Goal: Task Accomplishment & Management: Use online tool/utility

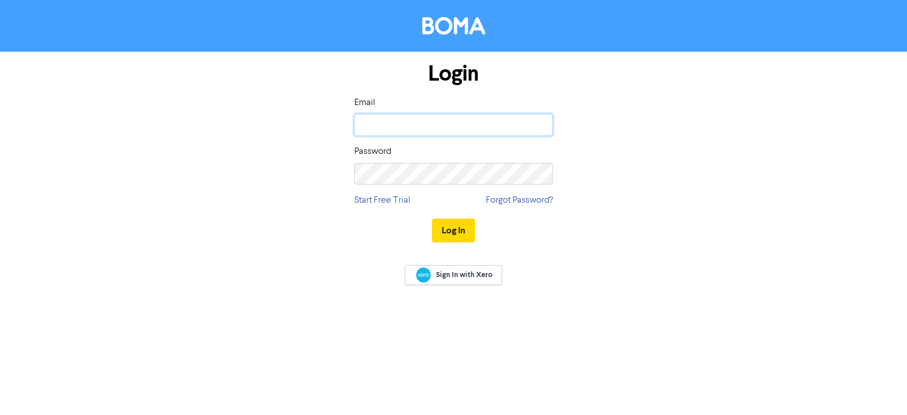
click at [509, 121] on input "email" at bounding box center [453, 125] width 198 height 22
click at [371, 131] on input "email" at bounding box center [453, 125] width 198 height 22
type input "[PERSON_NAME][EMAIL_ADDRESS][DOMAIN_NAME]"
click at [432, 218] on button "Log In" at bounding box center [453, 230] width 43 height 24
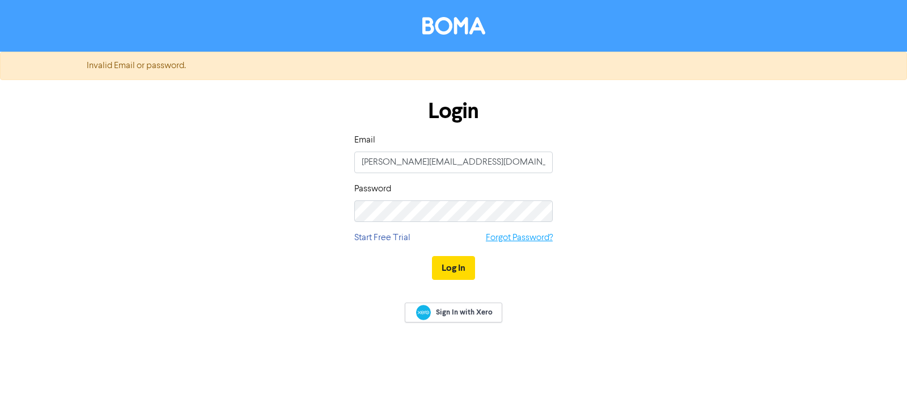
click at [522, 239] on link "Forgot Password?" at bounding box center [519, 238] width 67 height 14
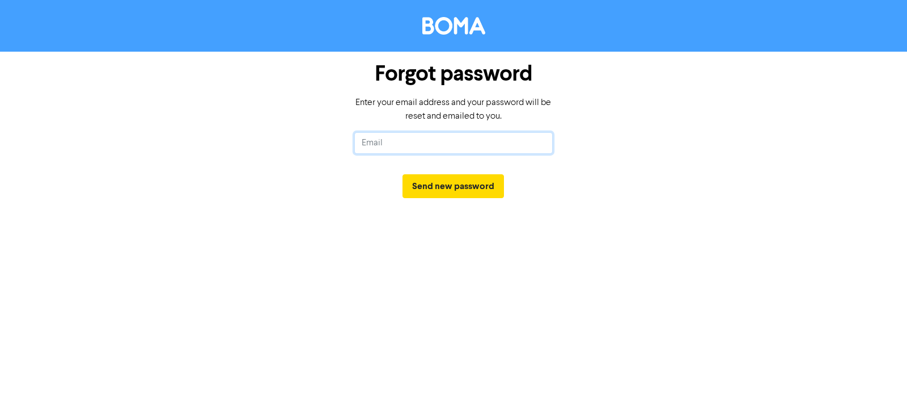
click at [382, 143] on input "text" at bounding box center [453, 143] width 198 height 22
type input "[PERSON_NAME][EMAIL_ADDRESS][DOMAIN_NAME]"
click at [403, 174] on button "Send new password" at bounding box center [454, 186] width 102 height 24
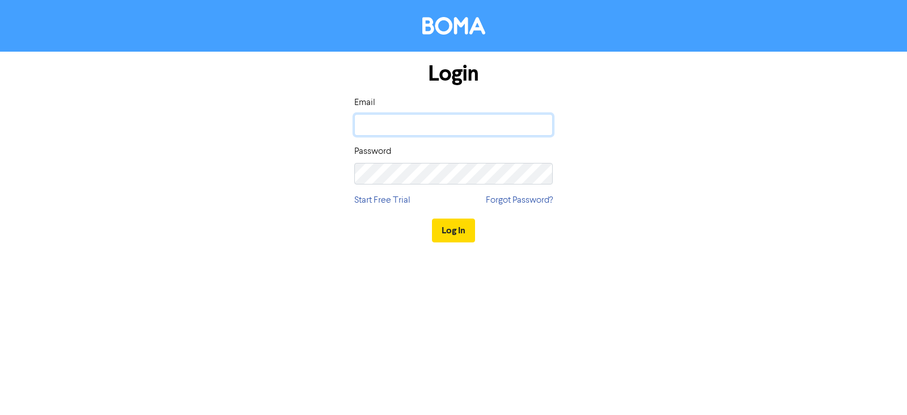
click at [432, 121] on input "email" at bounding box center [453, 125] width 198 height 22
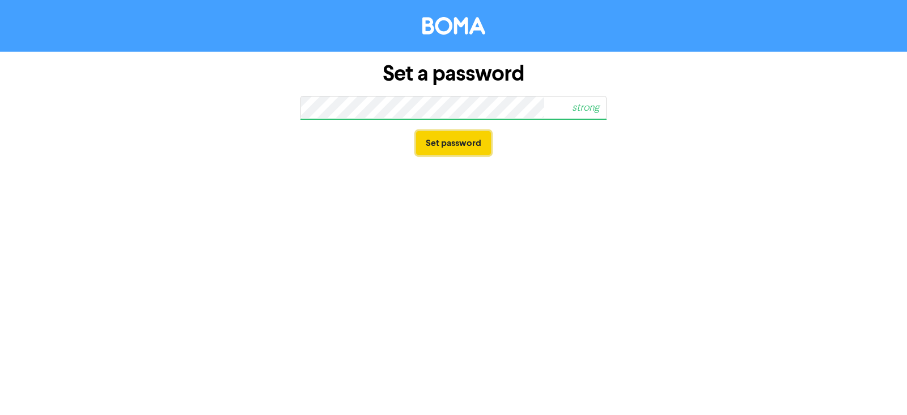
click at [459, 144] on button "Set password" at bounding box center [453, 143] width 75 height 24
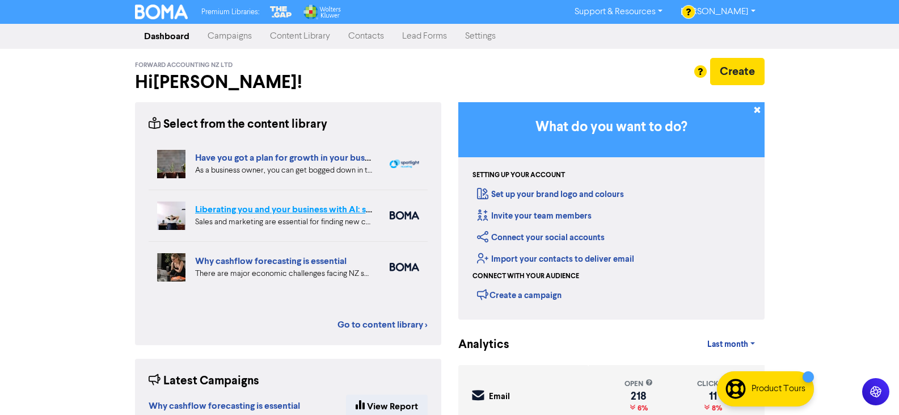
click at [257, 212] on link "Liberating you and your business with AI: sales and marketing" at bounding box center [318, 209] width 246 height 11
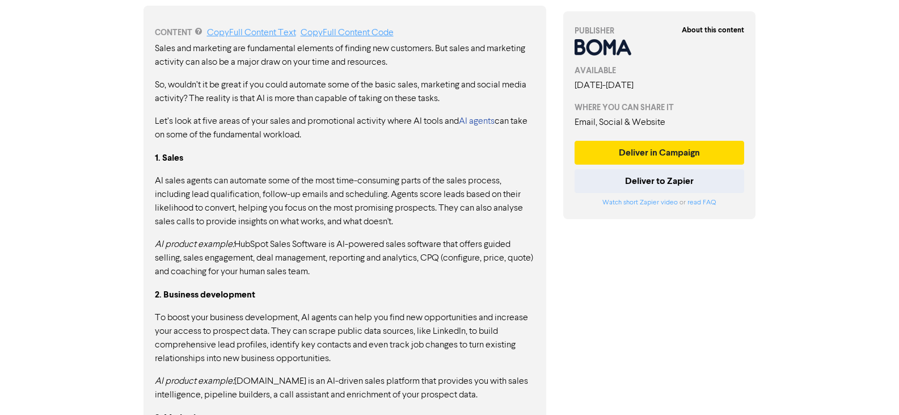
scroll to position [557, 0]
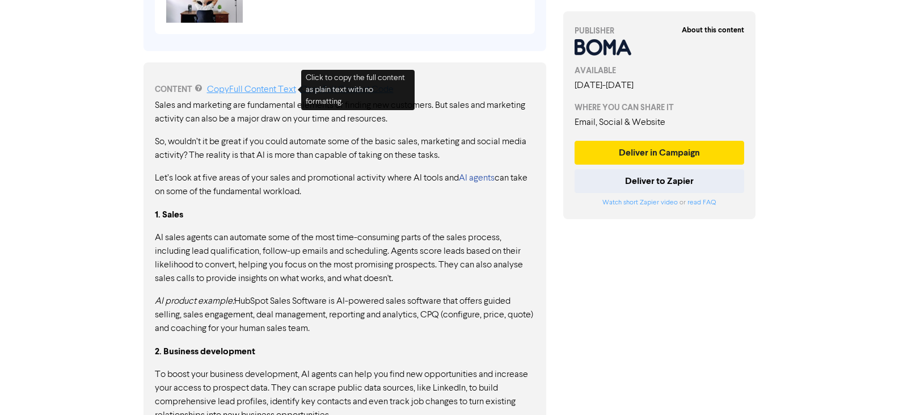
click at [240, 90] on link "Copy Full Content Text" at bounding box center [251, 89] width 89 height 9
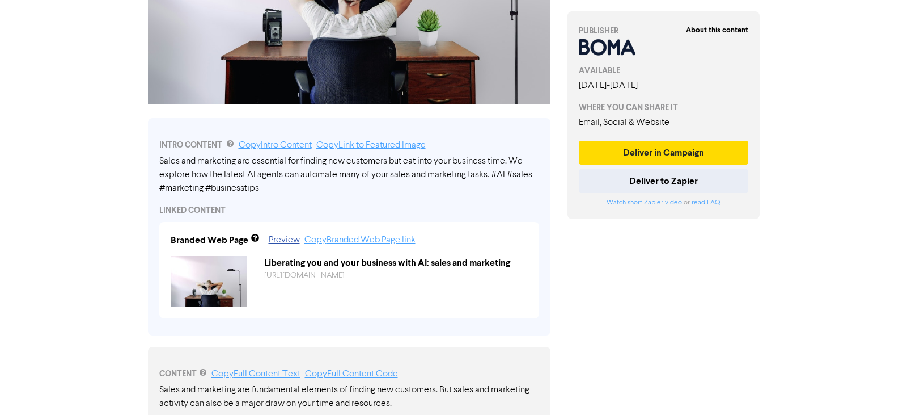
scroll to position [274, 0]
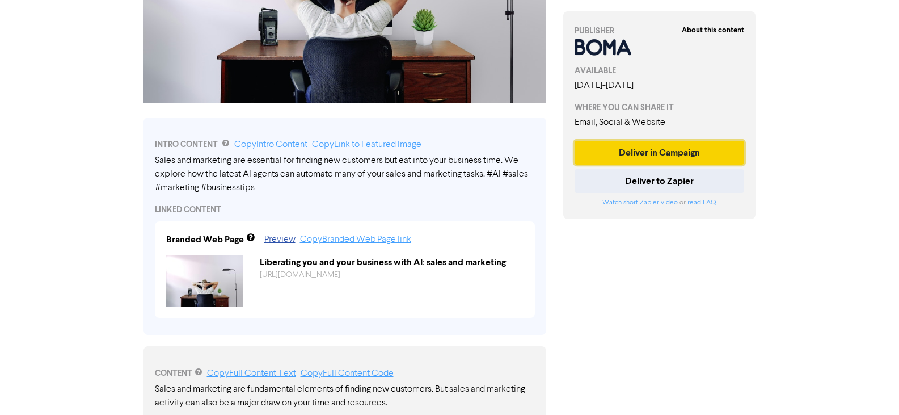
click at [662, 150] on button "Deliver in Campaign" at bounding box center [659, 153] width 170 height 24
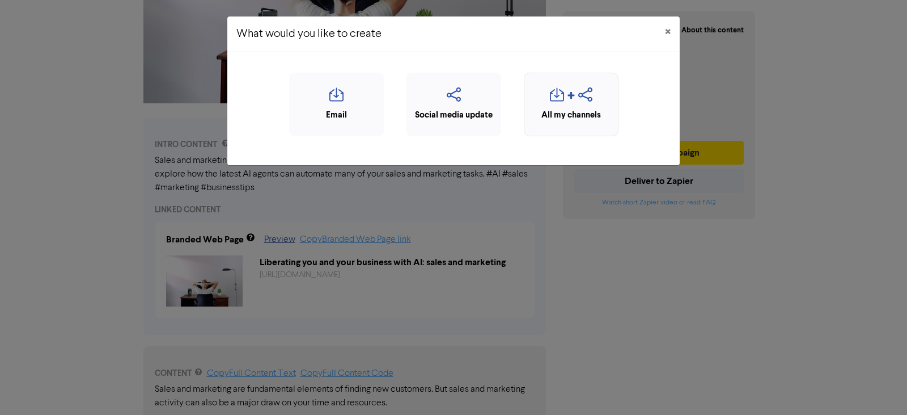
click at [573, 91] on div "button" at bounding box center [571, 98] width 82 height 22
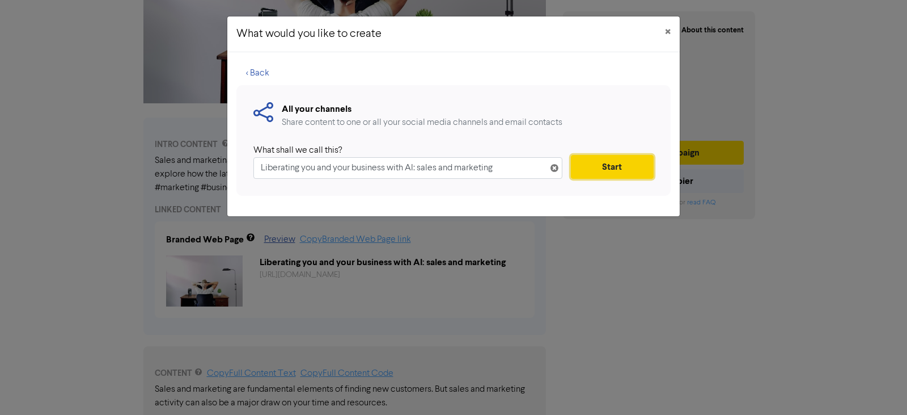
click at [592, 164] on button "Start" at bounding box center [612, 167] width 83 height 24
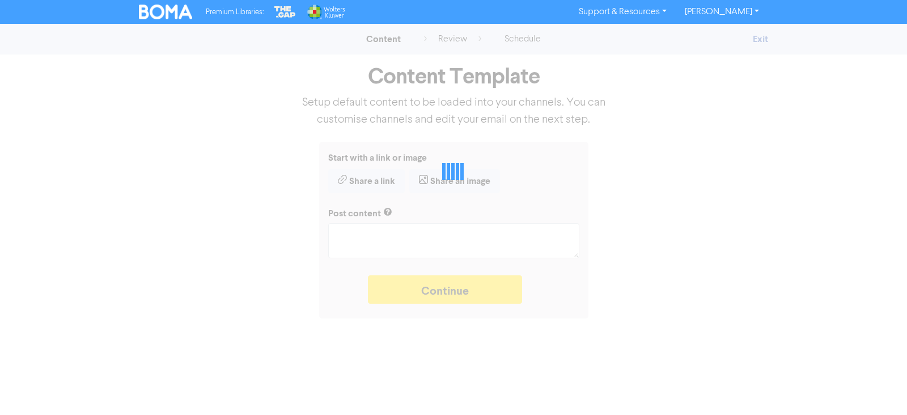
type textarea "x"
type textarea "Sales and marketing are essential for finding new customers but eat into your b…"
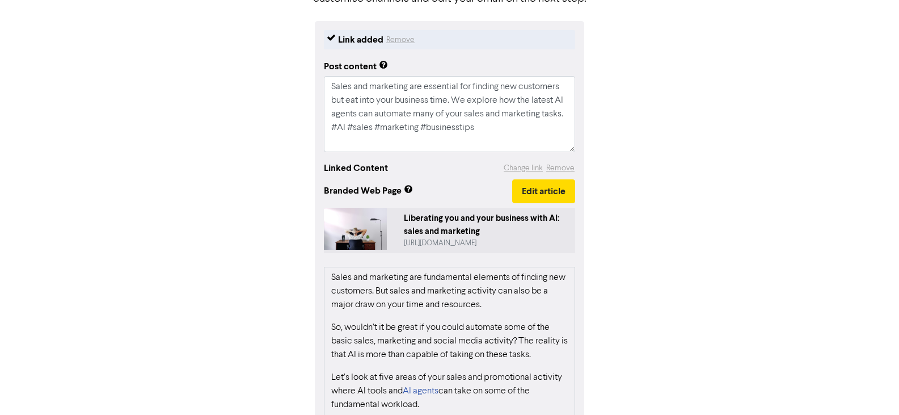
scroll to position [261, 0]
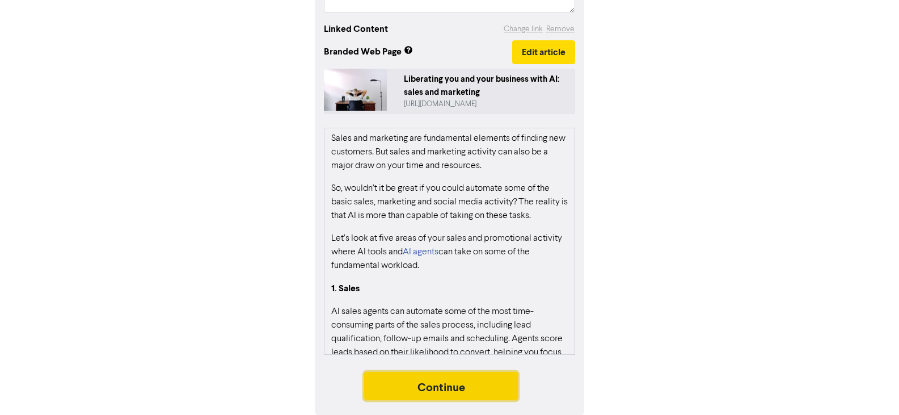
click at [437, 388] on button "Continue" at bounding box center [441, 385] width 154 height 28
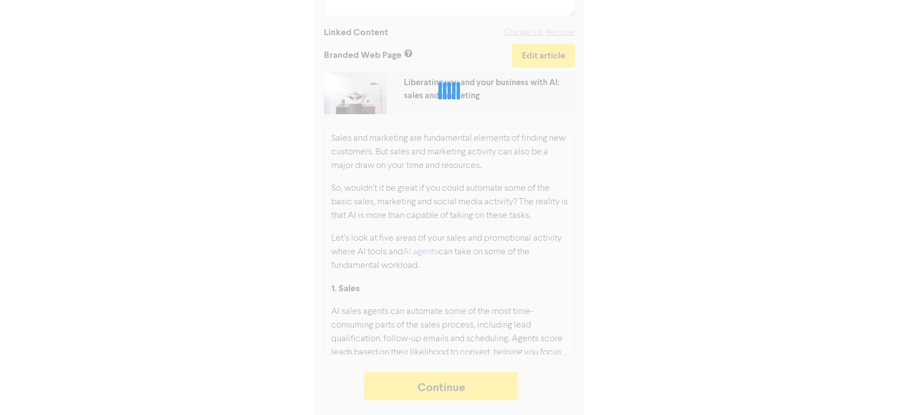
type textarea "x"
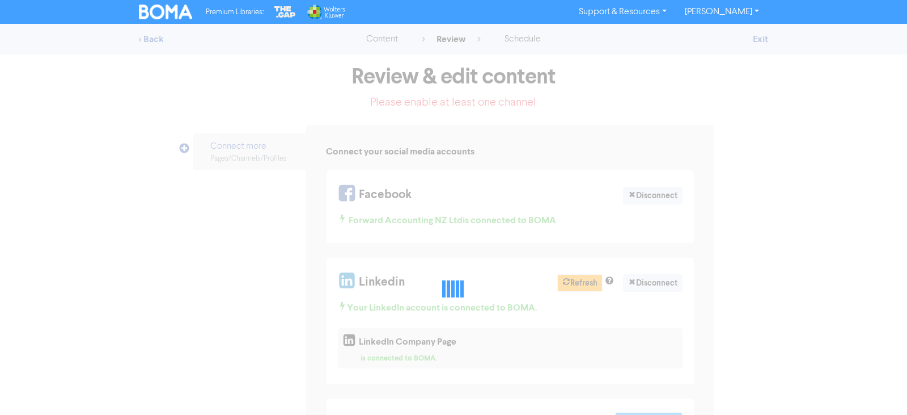
select select "LEARN_MORE"
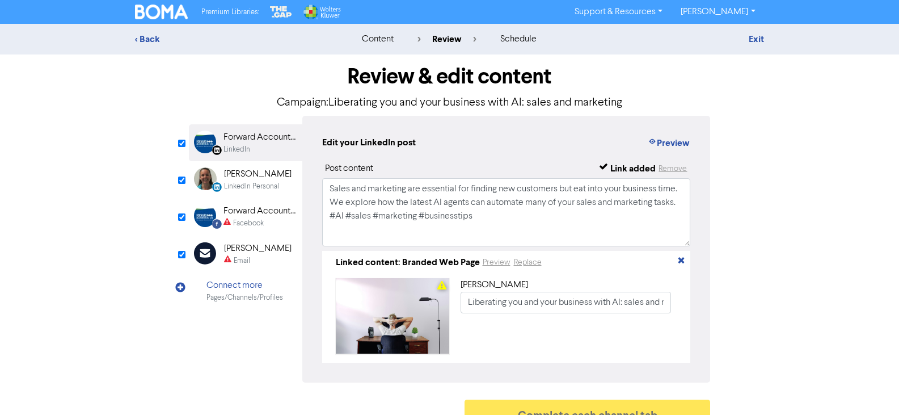
click at [239, 214] on div "Forward Accounting NZ Ltd" at bounding box center [259, 211] width 73 height 14
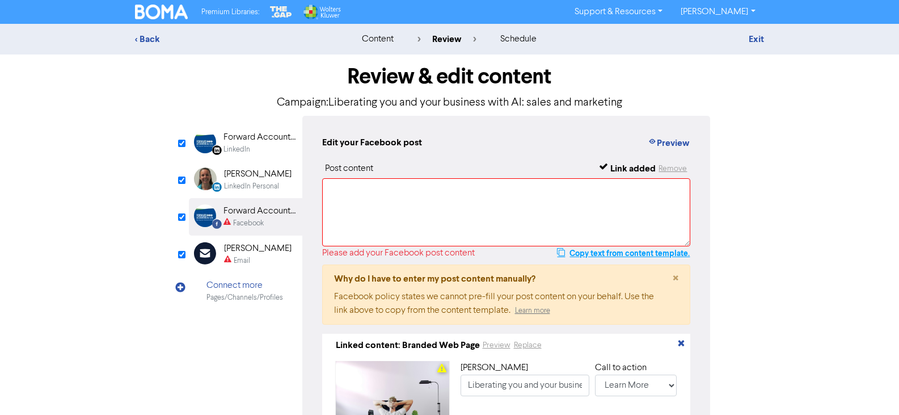
click at [644, 253] on button "Copy text from content template." at bounding box center [623, 253] width 134 height 14
click at [390, 200] on textarea at bounding box center [506, 212] width 369 height 68
click at [367, 191] on textarea at bounding box center [506, 212] width 369 height 68
paste textarea "Sales and marketing are essential for finding new customers but eat into your b…"
type textarea "Sales and marketing are essential for finding new customers but eat into your b…"
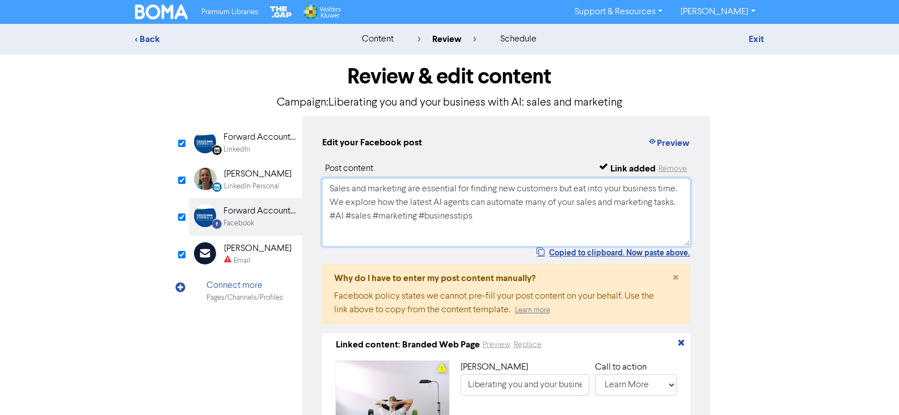
drag, startPoint x: 494, startPoint y: 219, endPoint x: 324, endPoint y: 191, distance: 172.6
click at [324, 191] on textarea "Sales and marketing are essential for finding new customers but eat into your b…" at bounding box center [506, 212] width 369 height 68
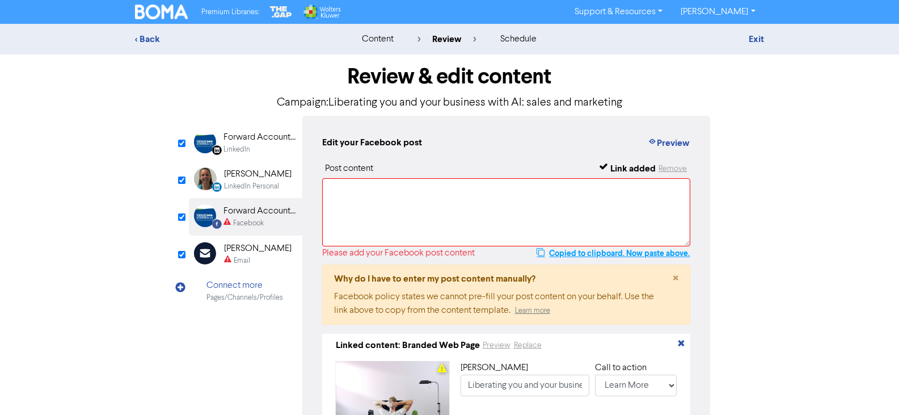
click at [589, 255] on button "Copied to clipboard. Now paste above." at bounding box center [613, 253] width 154 height 14
click at [589, 254] on button "Copy text from content template." at bounding box center [623, 253] width 134 height 14
click at [364, 195] on textarea at bounding box center [506, 212] width 369 height 68
paste textarea "Sales and marketing are essential for finding new customers but eat into your b…"
type textarea "Sales and marketing are essential for finding new customers but eat into your b…"
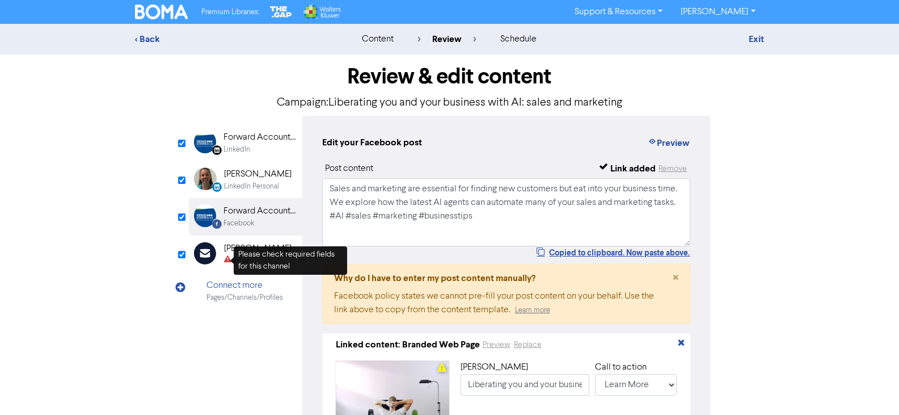
click at [247, 252] on div "Please check required fields for this channel" at bounding box center [290, 260] width 113 height 28
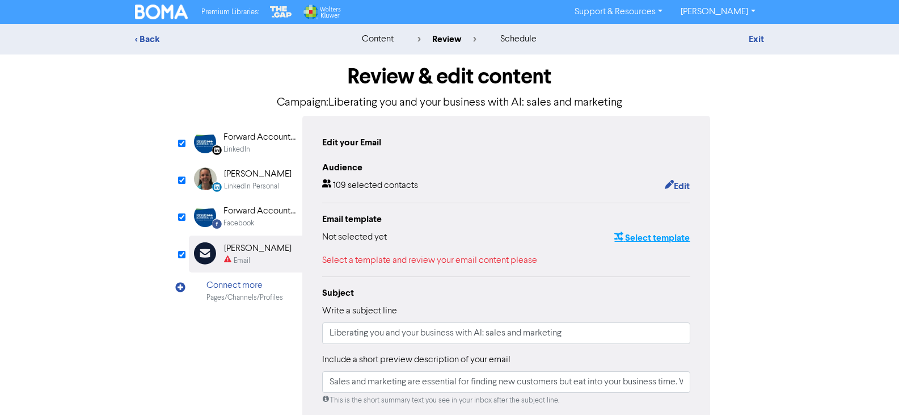
click at [673, 237] on button "Select template" at bounding box center [652, 237] width 77 height 15
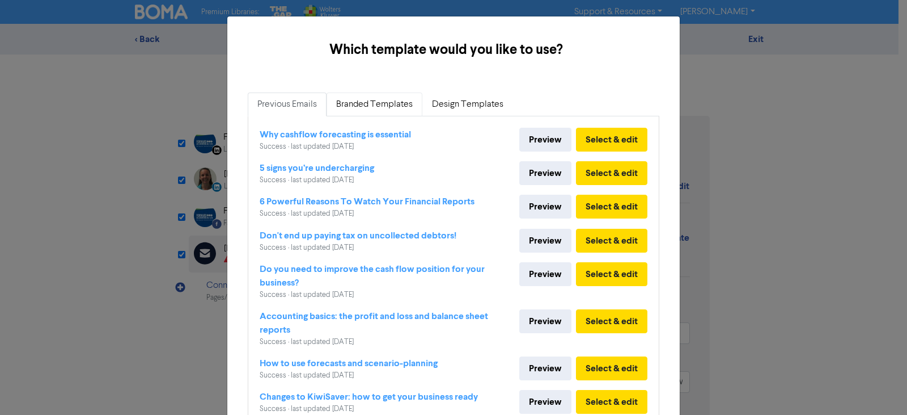
click at [369, 100] on link "Branded Templates" at bounding box center [375, 104] width 96 height 24
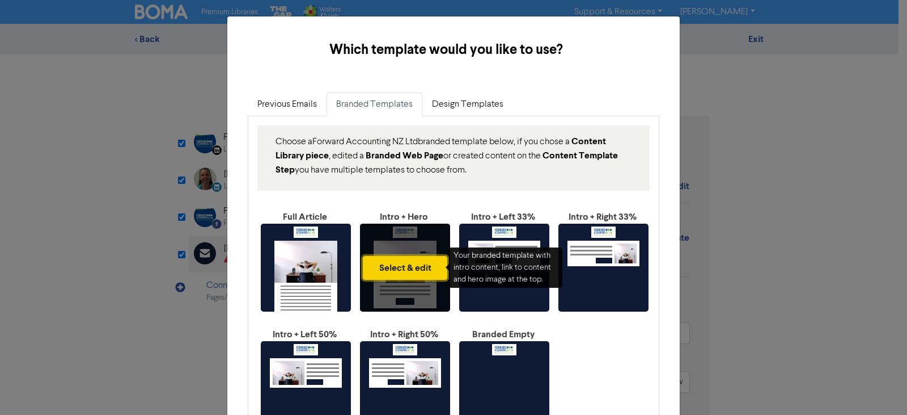
click at [411, 270] on button "Select & edit" at bounding box center [405, 268] width 85 height 24
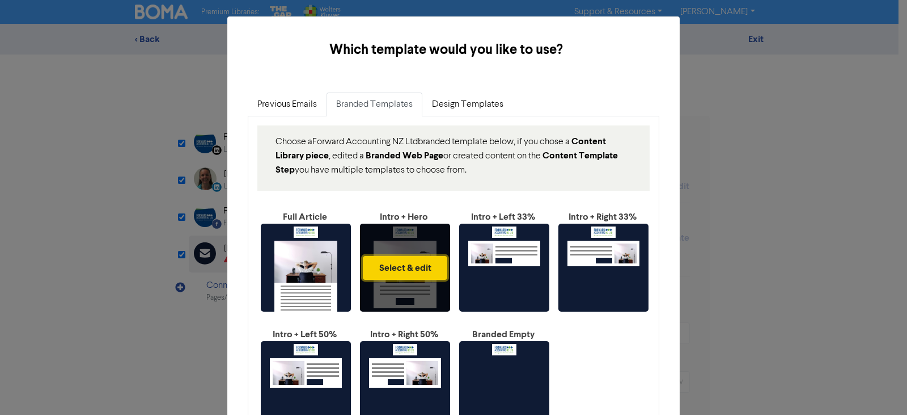
type input "Sales and marketing are essential for finding new customers but eat into your b…"
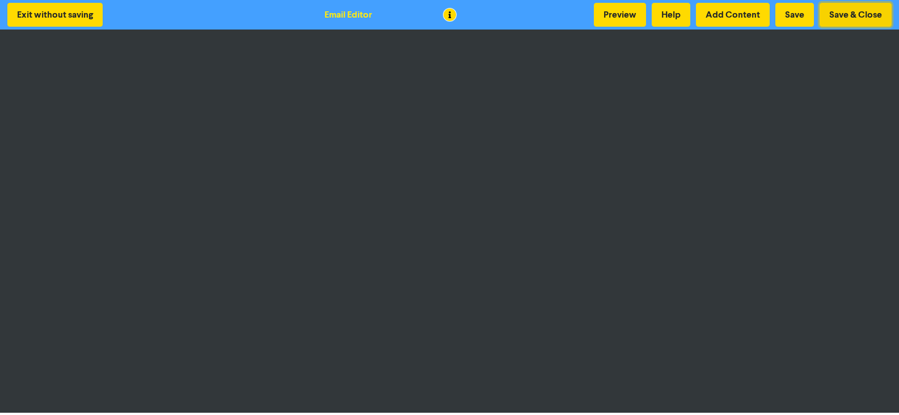
click at [840, 15] on button "Save & Close" at bounding box center [855, 15] width 72 height 24
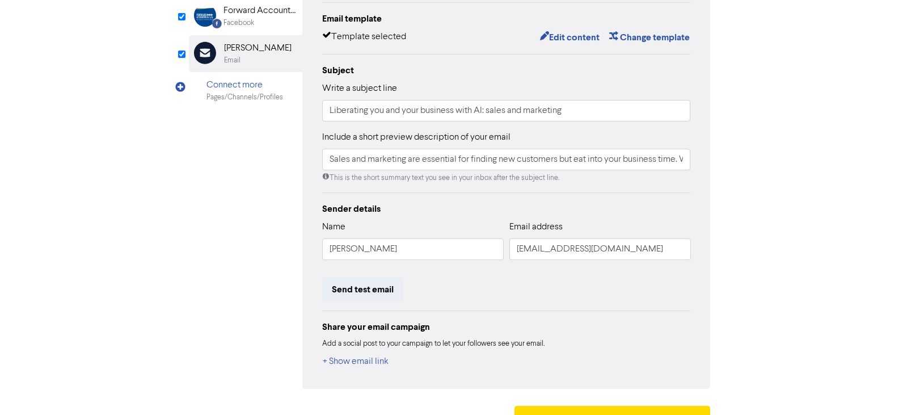
scroll to position [226, 0]
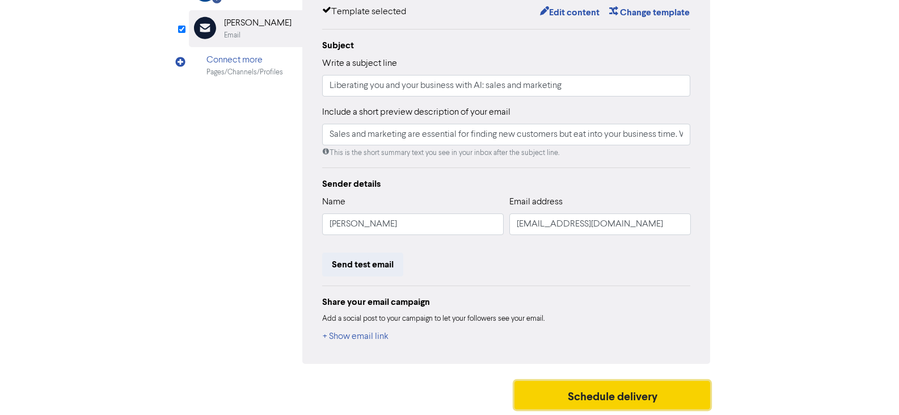
click at [615, 397] on button "Schedule delivery" at bounding box center [612, 395] width 196 height 28
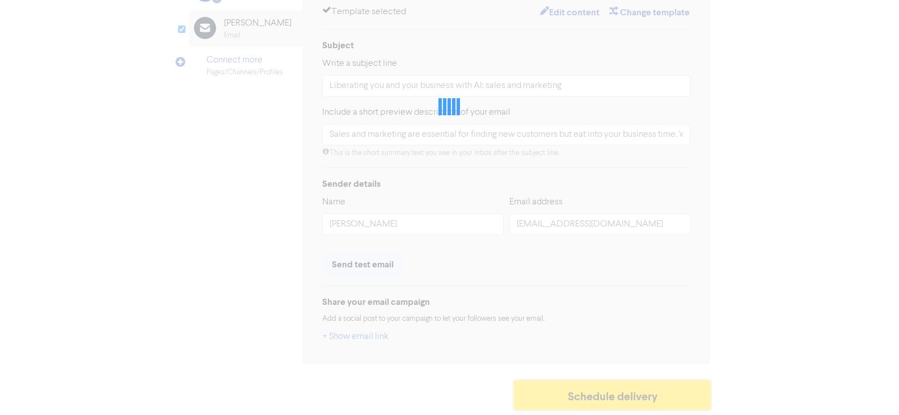
type input "Sales and marketing are essential for finding new customers but eat into your b…"
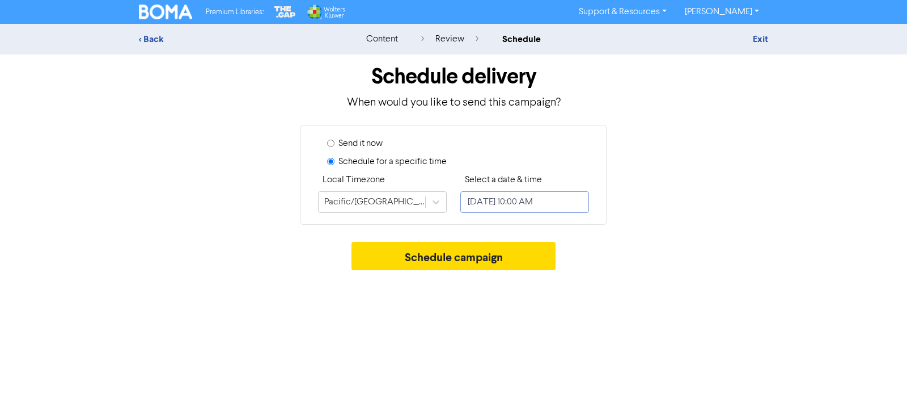
click at [526, 203] on input "September 6, 2025 10:00 AM" at bounding box center [525, 202] width 129 height 22
select select "8"
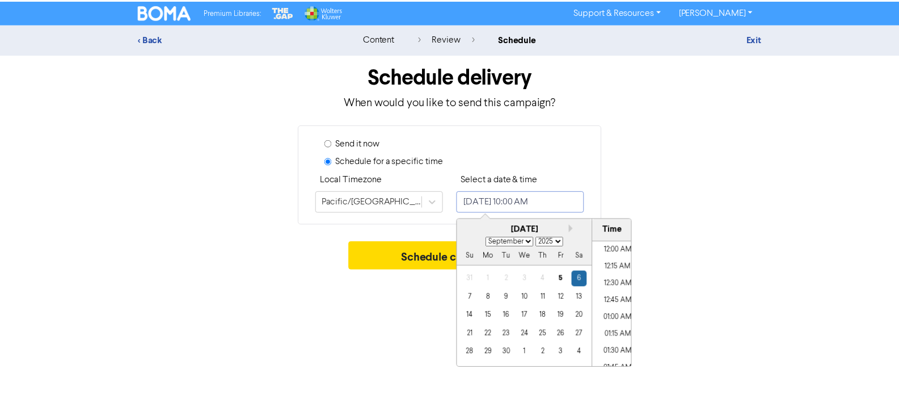
scroll to position [626, 0]
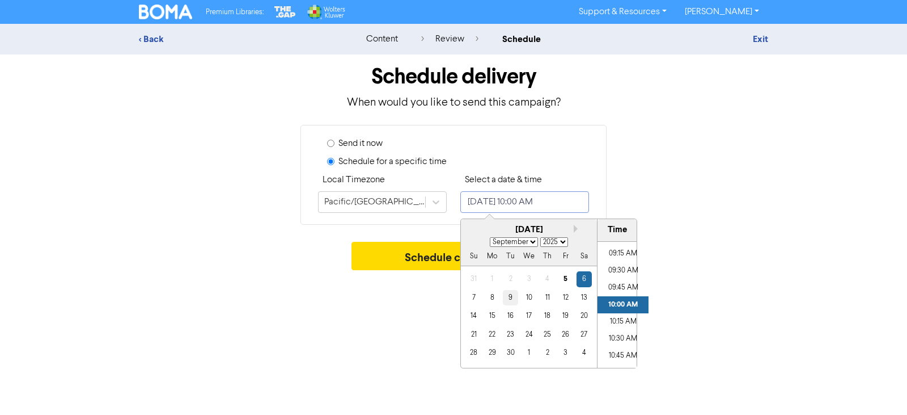
click at [510, 299] on div "9" at bounding box center [510, 297] width 15 height 15
click at [618, 336] on li "10:30 AM" at bounding box center [623, 338] width 51 height 17
type input "September 9, 2025 10:30 AM"
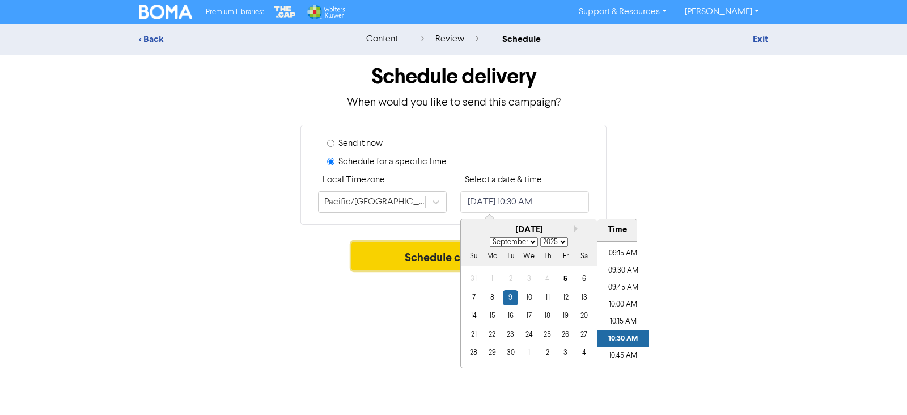
click at [417, 253] on button "Schedule campaign" at bounding box center [454, 256] width 205 height 28
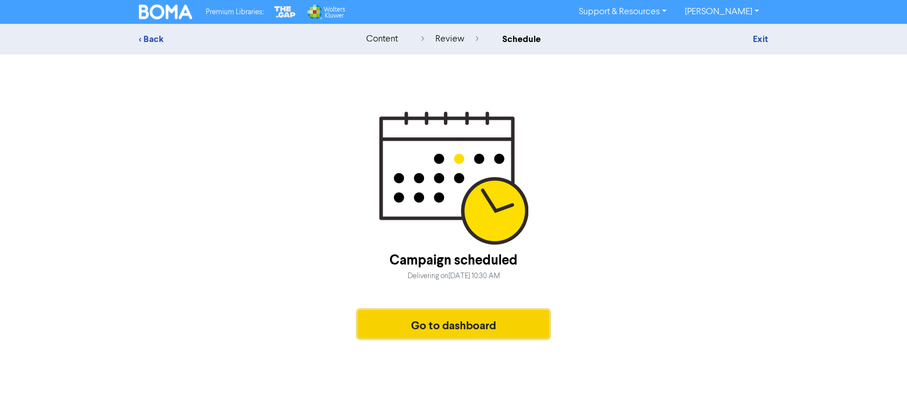
click at [417, 325] on button "Go to dashboard" at bounding box center [454, 324] width 192 height 28
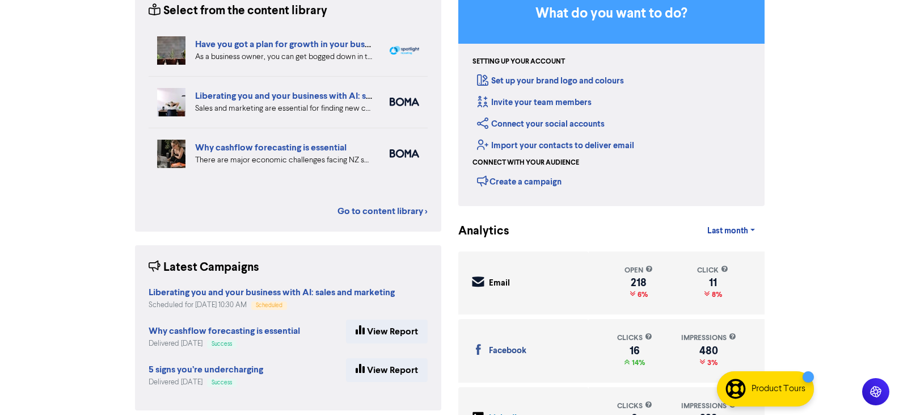
scroll to position [154, 0]
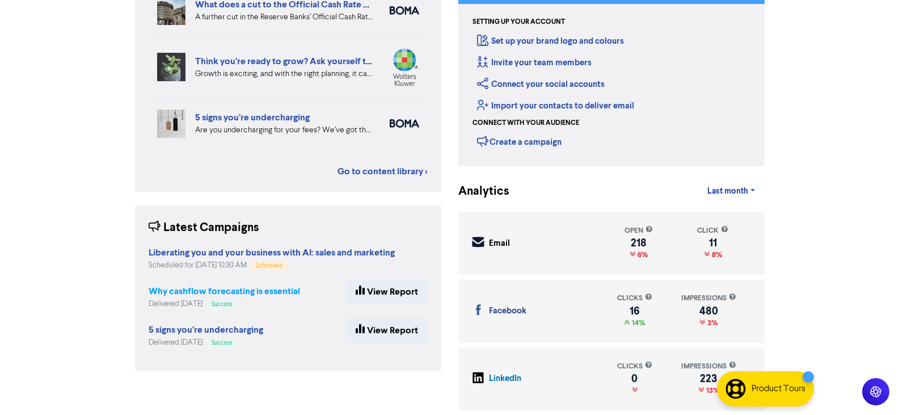
click at [289, 290] on strong "Why cashflow forecasting is essential" at bounding box center [224, 290] width 151 height 11
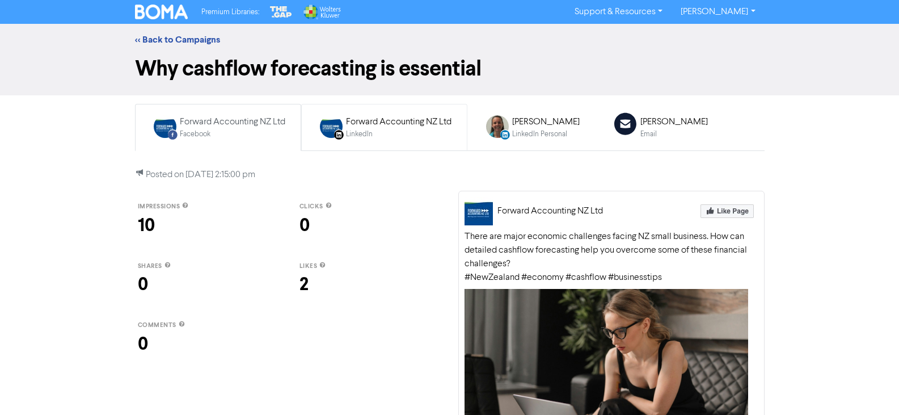
click at [419, 122] on div "Forward Accounting NZ Ltd" at bounding box center [398, 122] width 105 height 14
click at [555, 120] on div "Tania Garbes" at bounding box center [545, 122] width 67 height 14
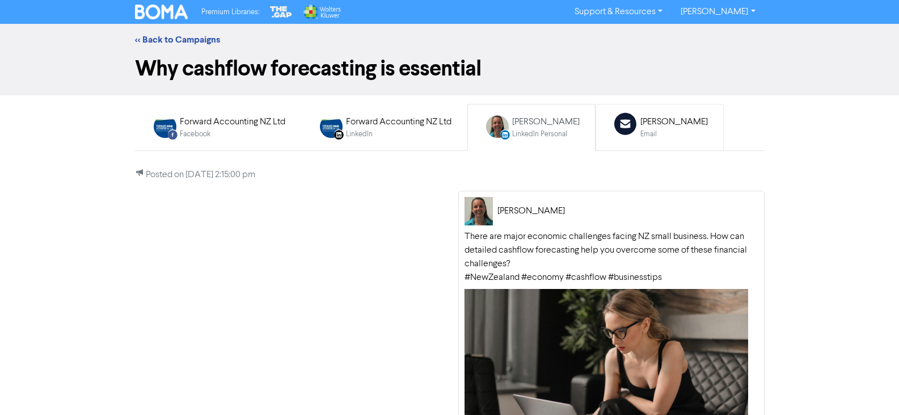
click at [658, 119] on div "Tania Garbes" at bounding box center [673, 122] width 67 height 14
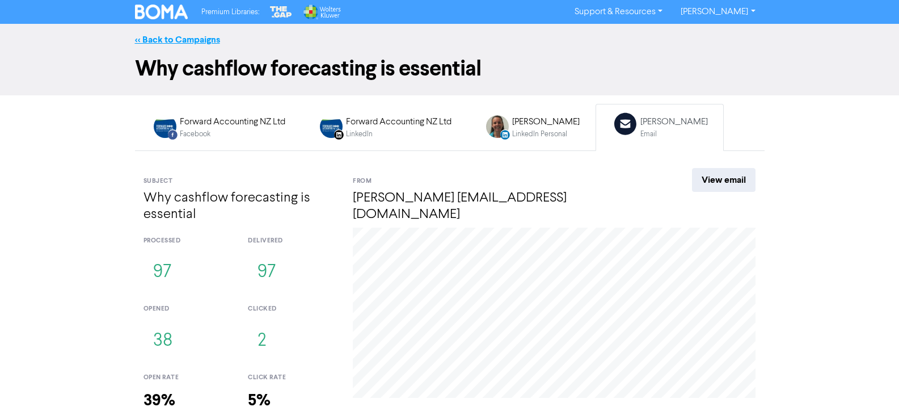
click at [174, 38] on link "<< Back to Campaigns" at bounding box center [177, 39] width 85 height 11
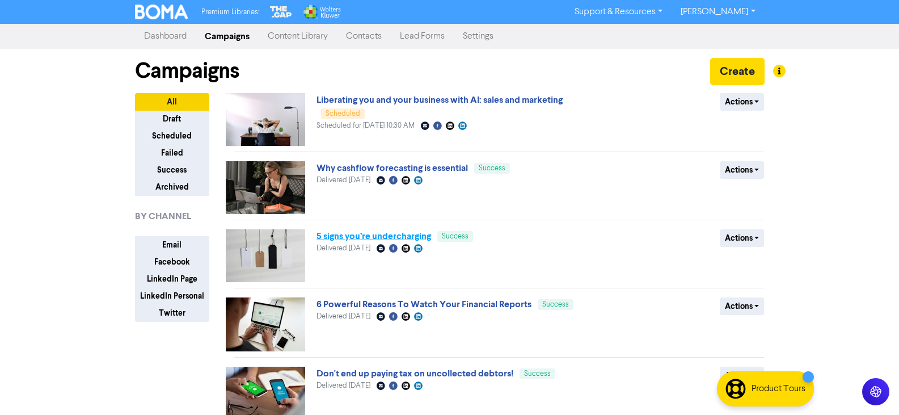
click at [366, 234] on link "5 signs you’re undercharging" at bounding box center [373, 235] width 115 height 11
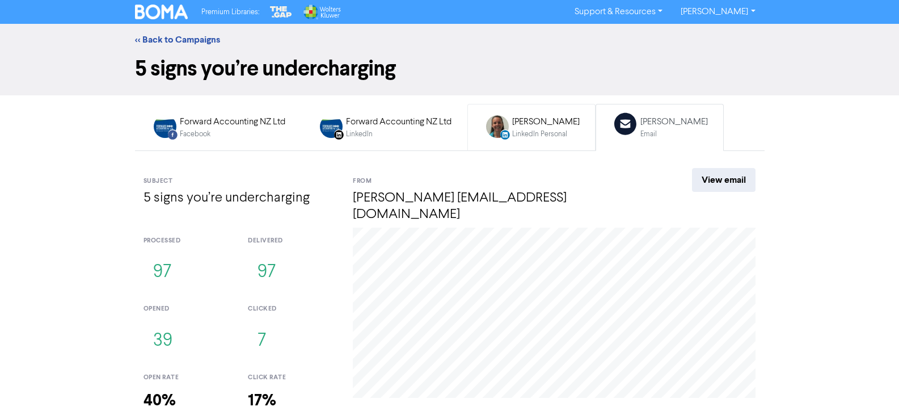
click at [527, 124] on div "Tania Garbes" at bounding box center [545, 122] width 67 height 14
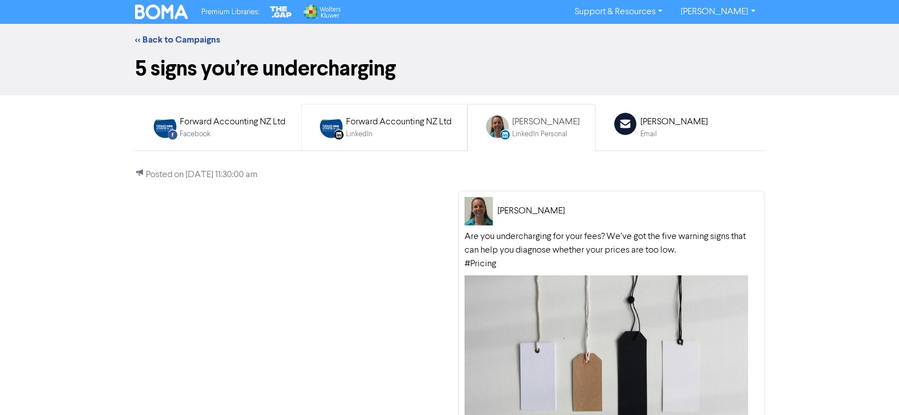
click at [407, 126] on div "Forward Accounting NZ Ltd" at bounding box center [398, 122] width 105 height 14
click at [233, 121] on div "Forward Accounting NZ Ltd" at bounding box center [232, 122] width 105 height 14
